Goal: Task Accomplishment & Management: Use online tool/utility

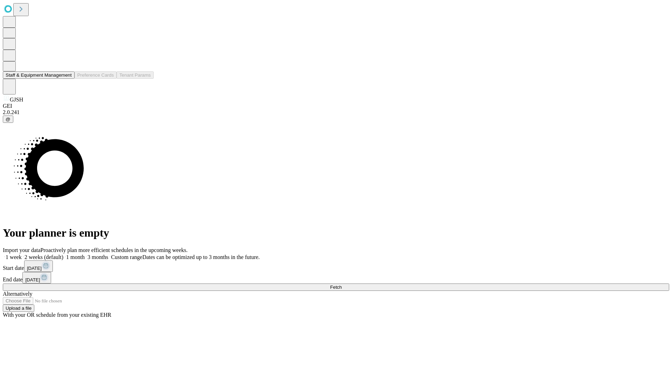
click at [67, 79] on button "Staff & Equipment Management" at bounding box center [39, 74] width 72 height 7
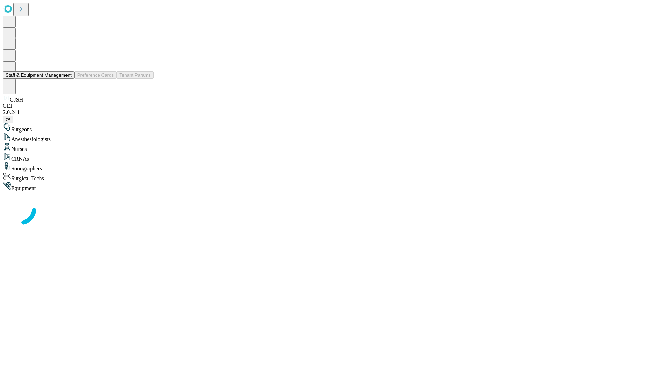
click at [67, 79] on button "Staff & Equipment Management" at bounding box center [39, 74] width 72 height 7
